Goal: Book appointment/travel/reservation

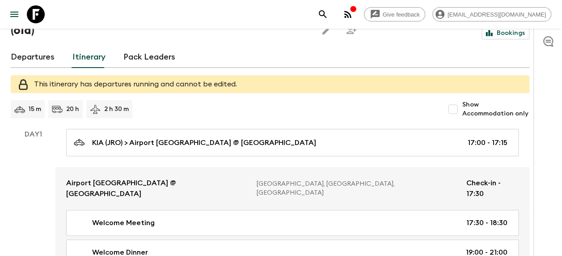
scroll to position [45, 0]
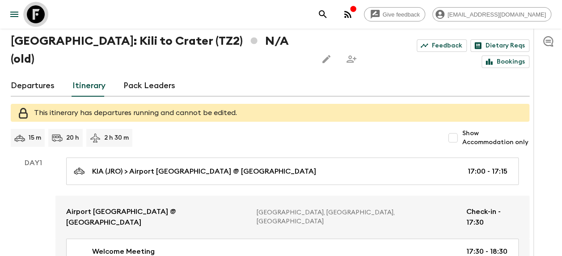
click at [36, 13] on icon at bounding box center [36, 14] width 18 height 18
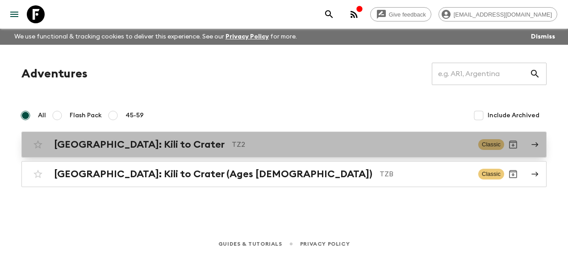
click at [113, 143] on h2 "[GEOGRAPHIC_DATA]: Kili to Crater" at bounding box center [139, 145] width 171 height 12
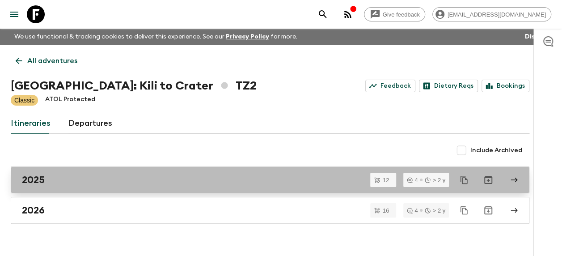
click at [61, 173] on link "2025" at bounding box center [270, 179] width 518 height 27
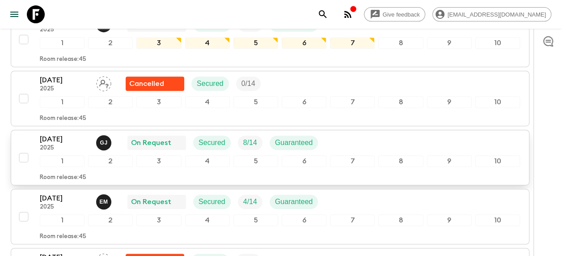
scroll to position [223, 0]
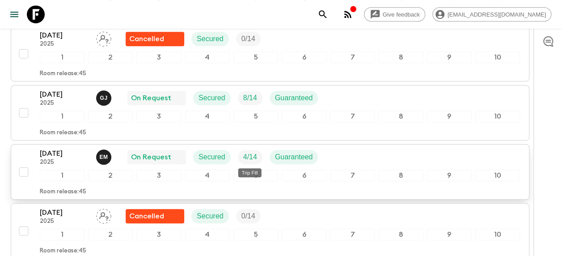
click at [250, 156] on p "4 / 14" at bounding box center [250, 156] width 14 height 11
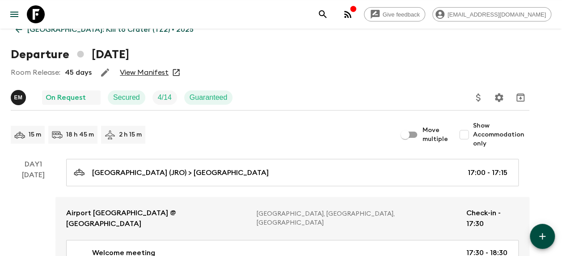
scroll to position [45, 0]
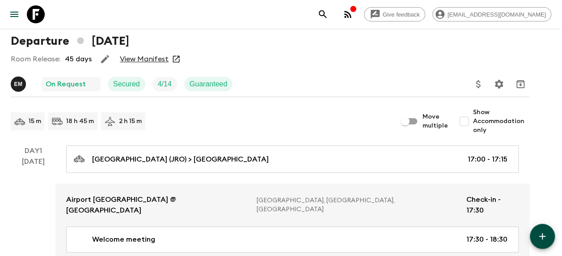
click at [142, 52] on div "Room Release: 45 days View Manifest" at bounding box center [270, 59] width 518 height 18
click at [141, 56] on link "View Manifest" at bounding box center [144, 59] width 49 height 9
